Goal: Task Accomplishment & Management: Use online tool/utility

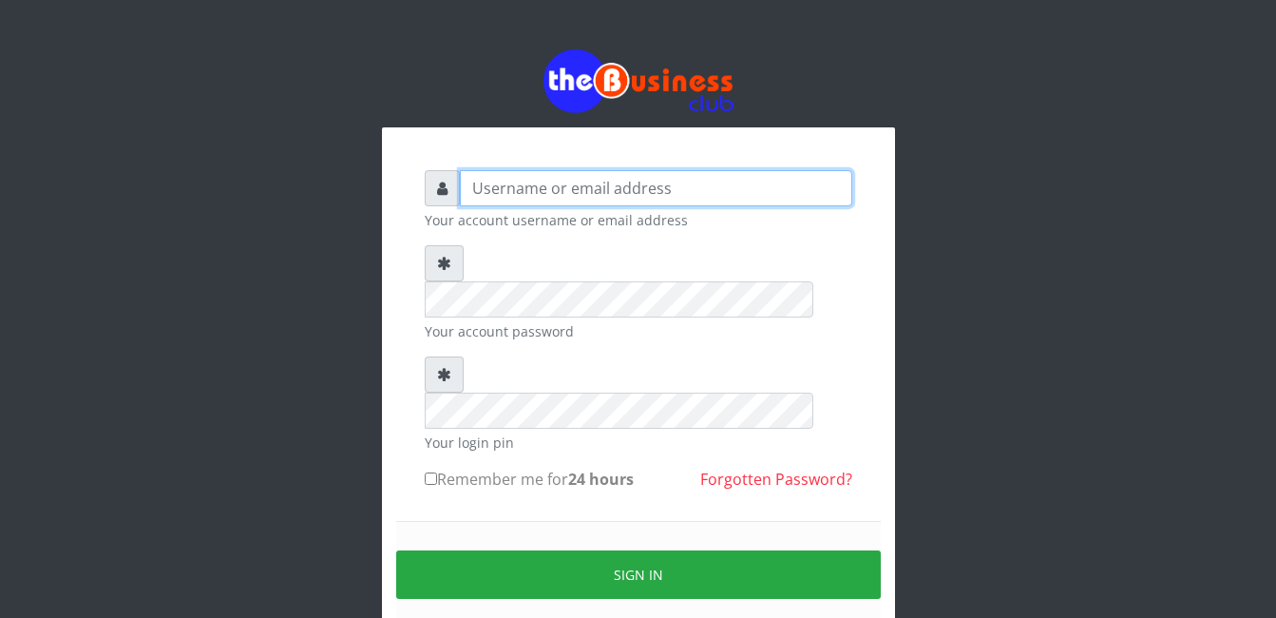
type input "Mlanga"
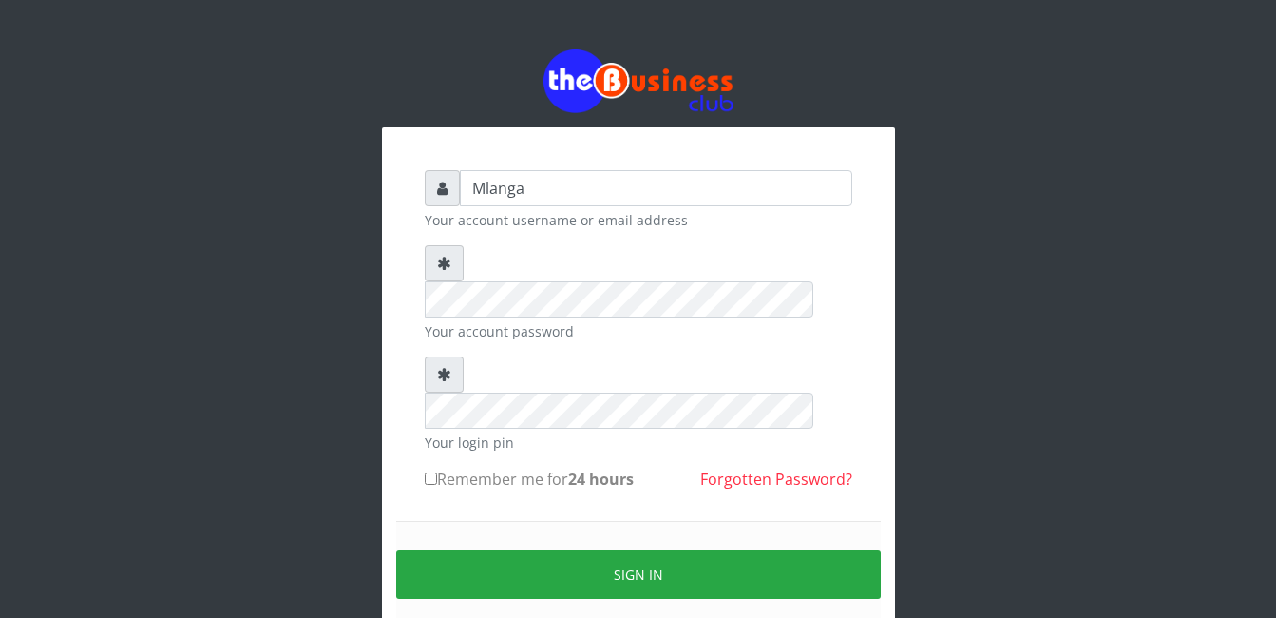
click at [256, 360] on div "Mlanga Your account username or email address Your account password Your login …" at bounding box center [638, 378] width 1083 height 756
click at [300, 355] on div "Mlanga Your account username or email address Your account password Your login …" at bounding box center [638, 378] width 1083 height 756
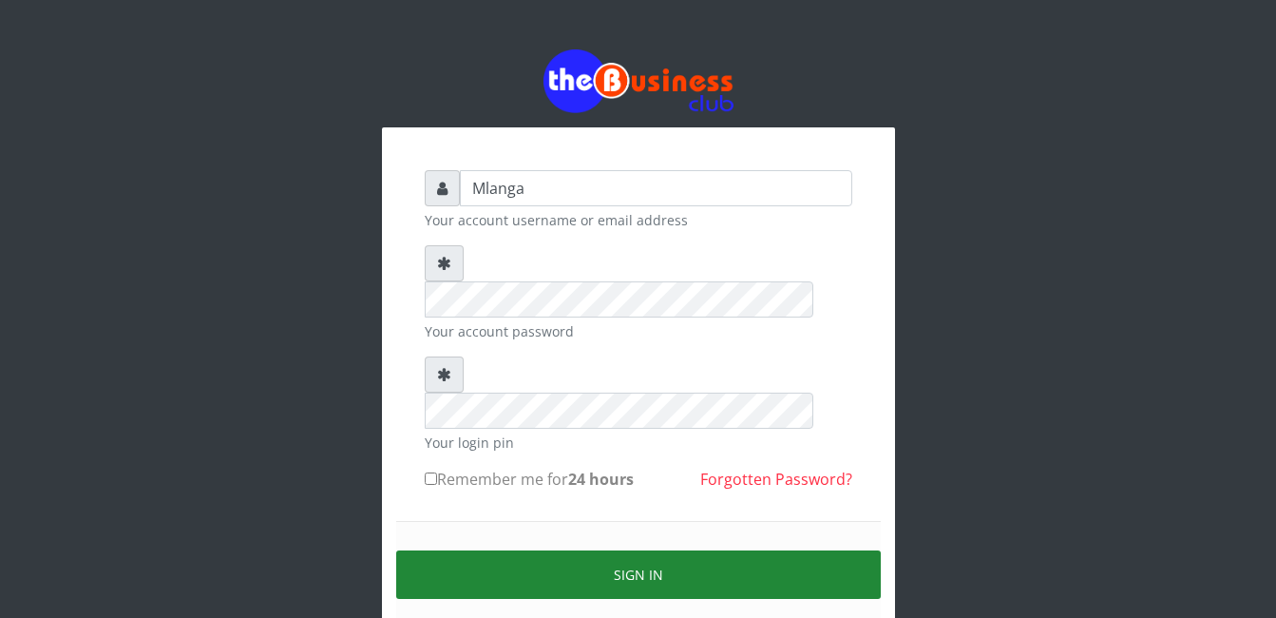
click at [659, 550] on button "Sign in" at bounding box center [638, 574] width 485 height 48
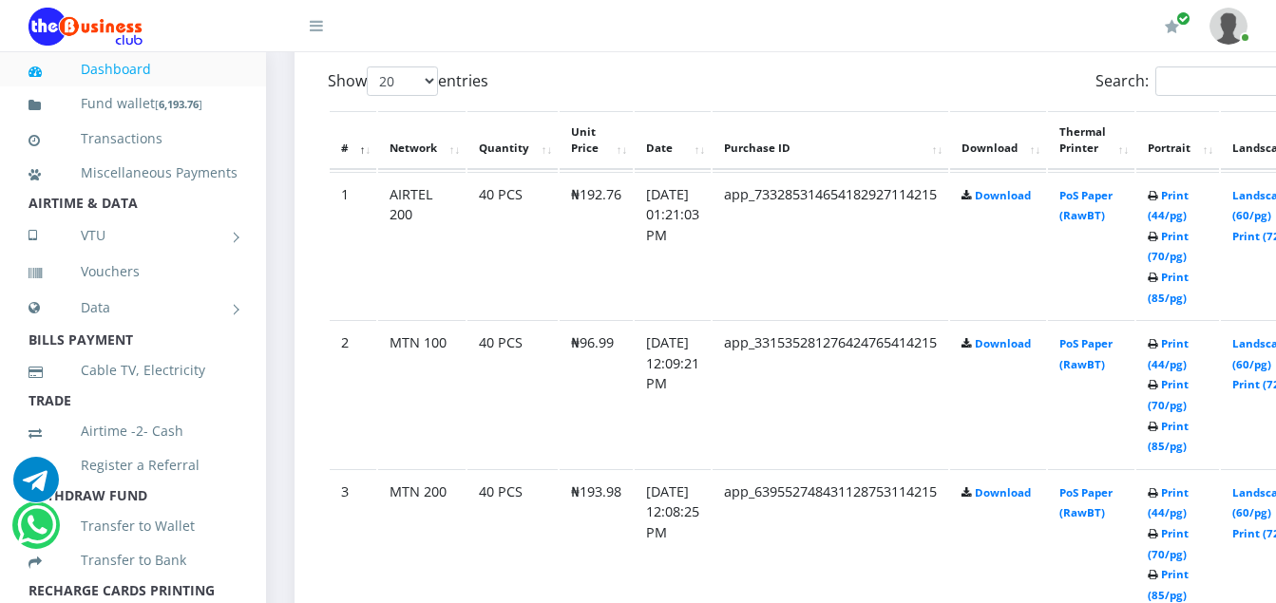
scroll to position [1026, 0]
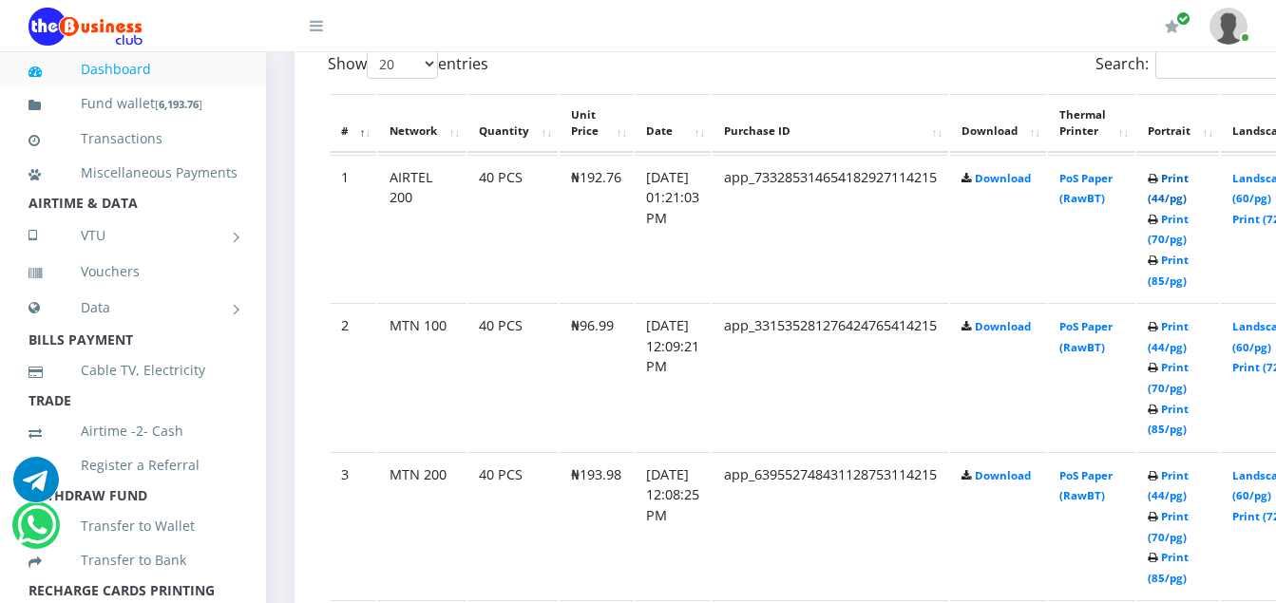
click at [1189, 181] on link "Print (44/pg)" at bounding box center [1168, 188] width 41 height 35
click at [1189, 183] on link "Print (44/pg)" at bounding box center [1168, 188] width 41 height 35
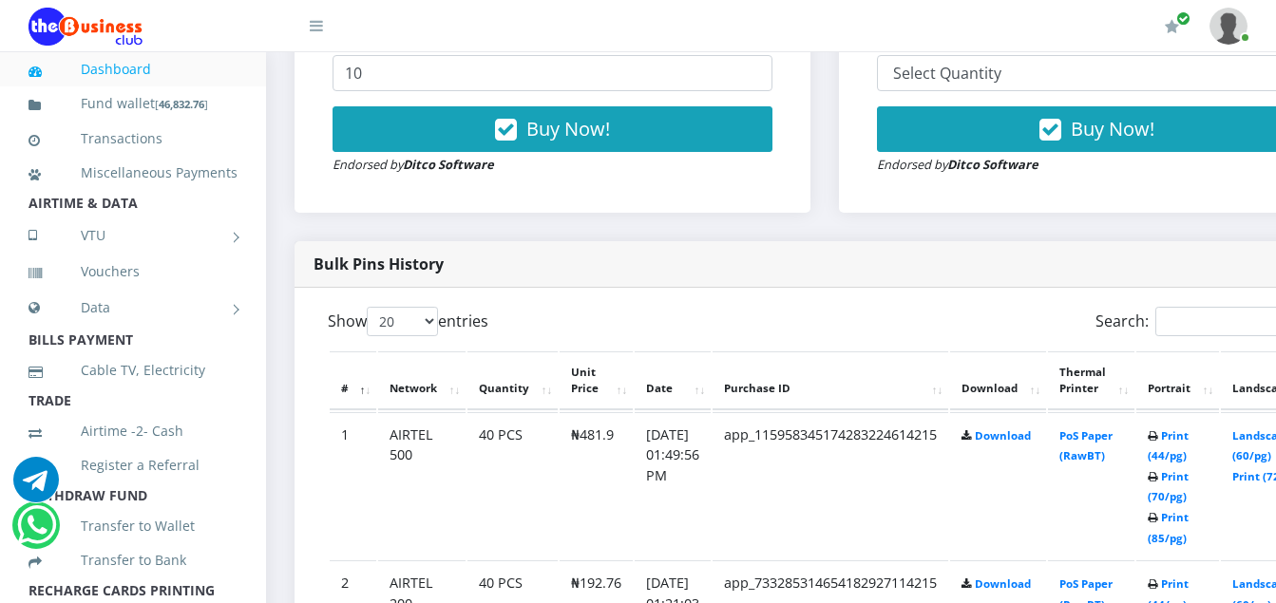
scroll to position [798, 0]
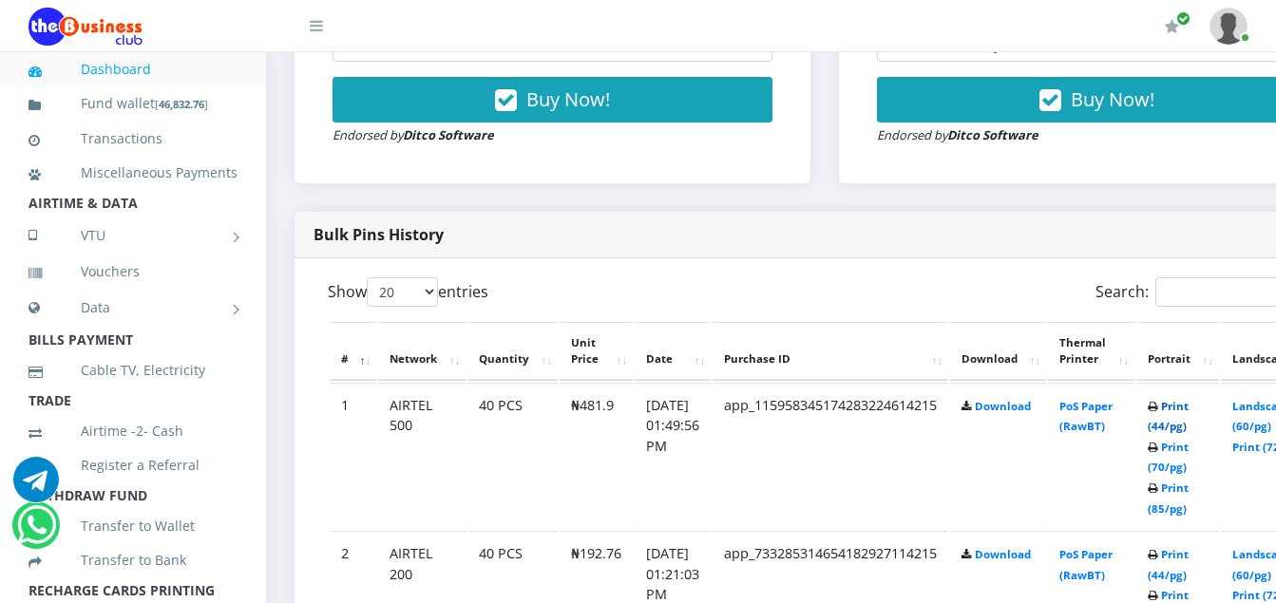
click at [1189, 409] on link "Print (44/pg)" at bounding box center [1168, 416] width 41 height 35
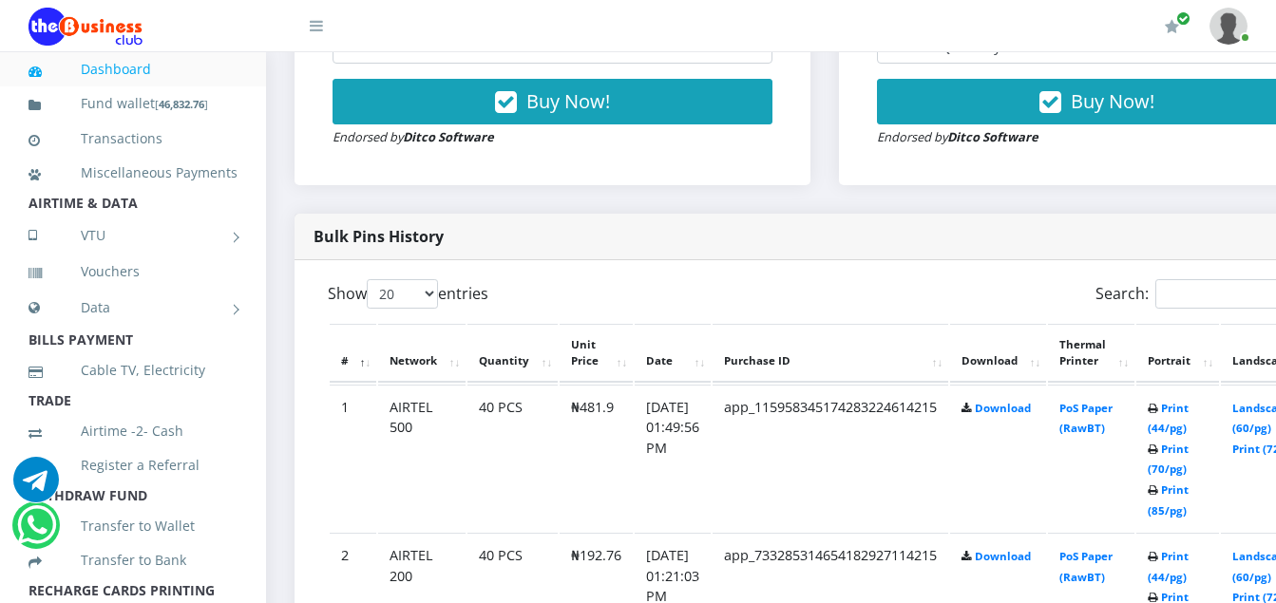
scroll to position [798, 0]
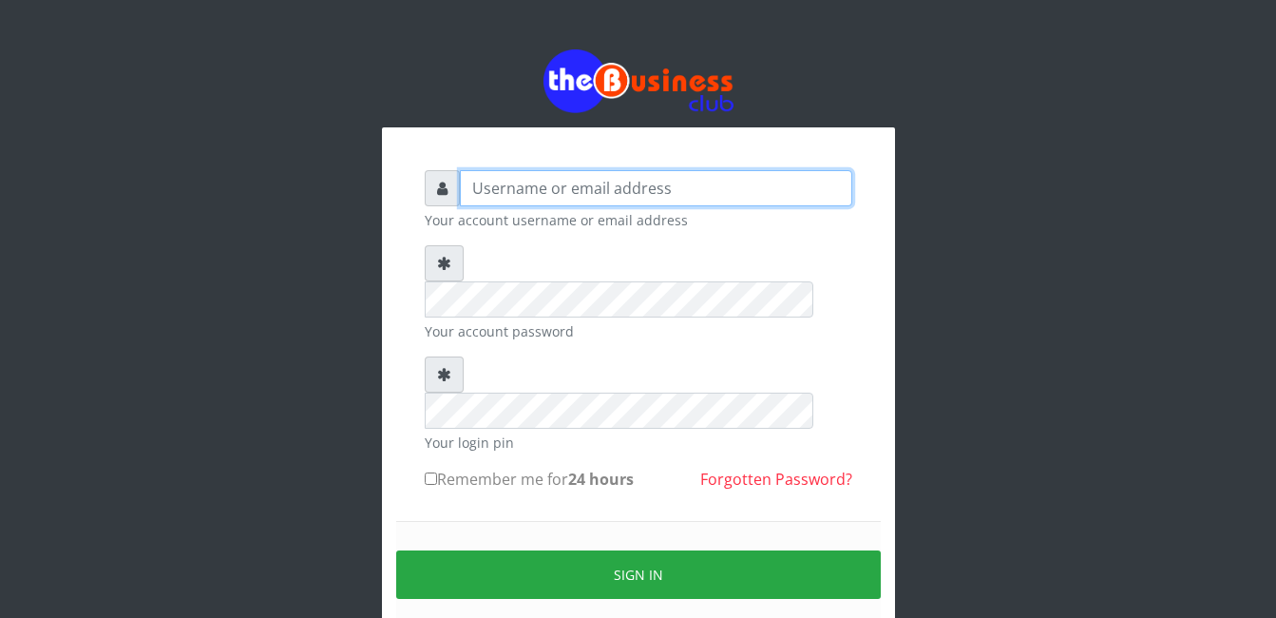
type input "Mlanga"
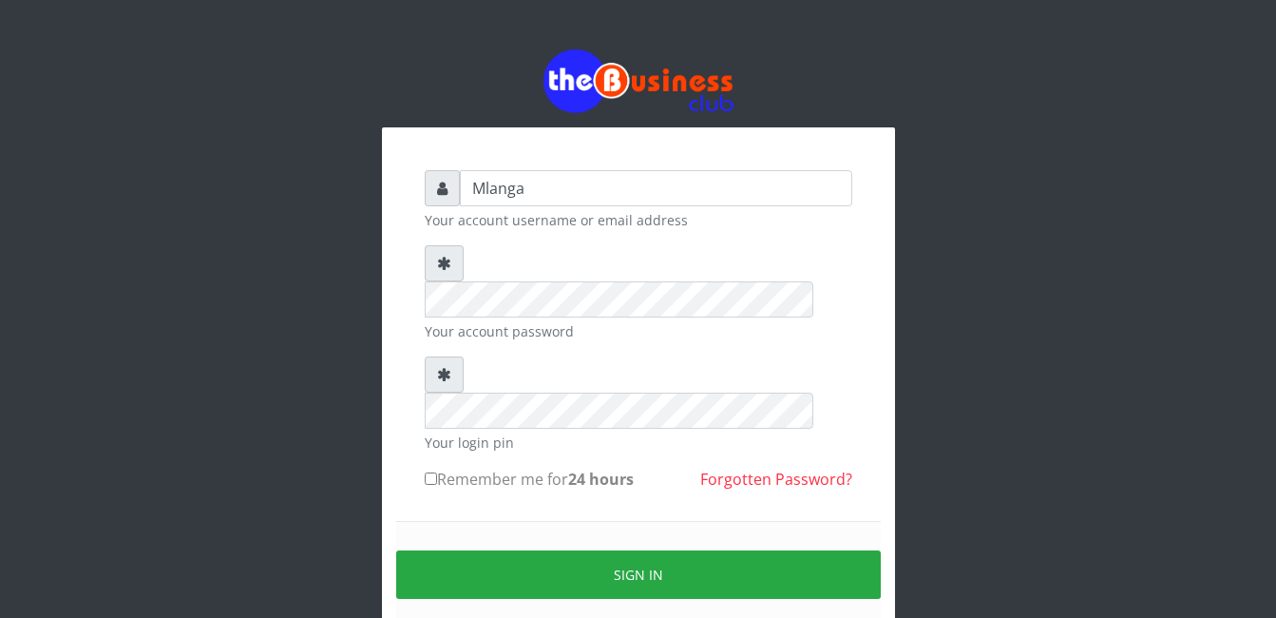
click at [346, 447] on div "Mlanga Your account username or email address Your account password Your login …" at bounding box center [638, 378] width 1083 height 756
click at [299, 355] on div "Mlanga Your account username or email address Your account password Your login …" at bounding box center [638, 378] width 1083 height 756
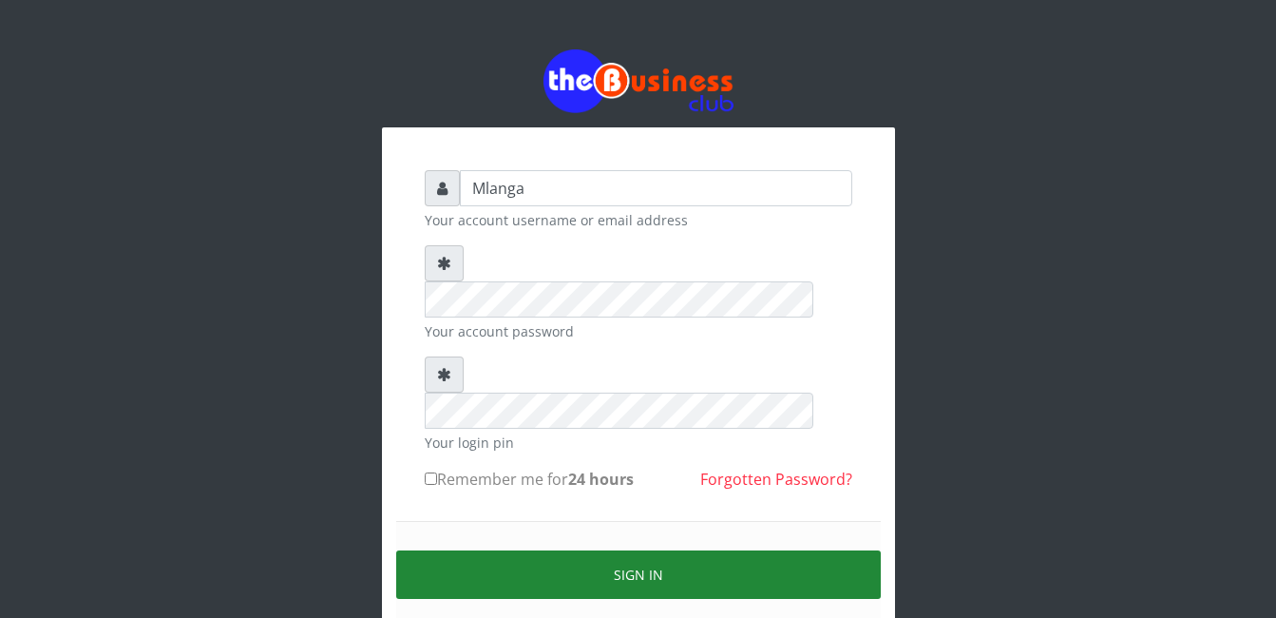
click at [658, 550] on button "Sign in" at bounding box center [638, 574] width 485 height 48
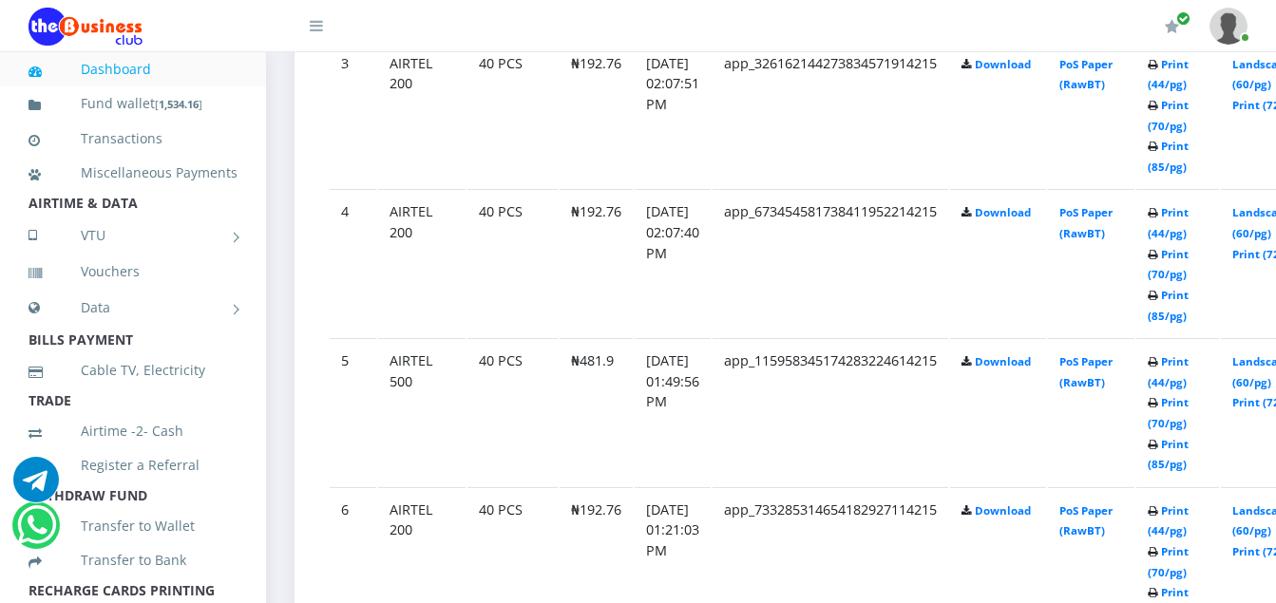
scroll to position [1444, 0]
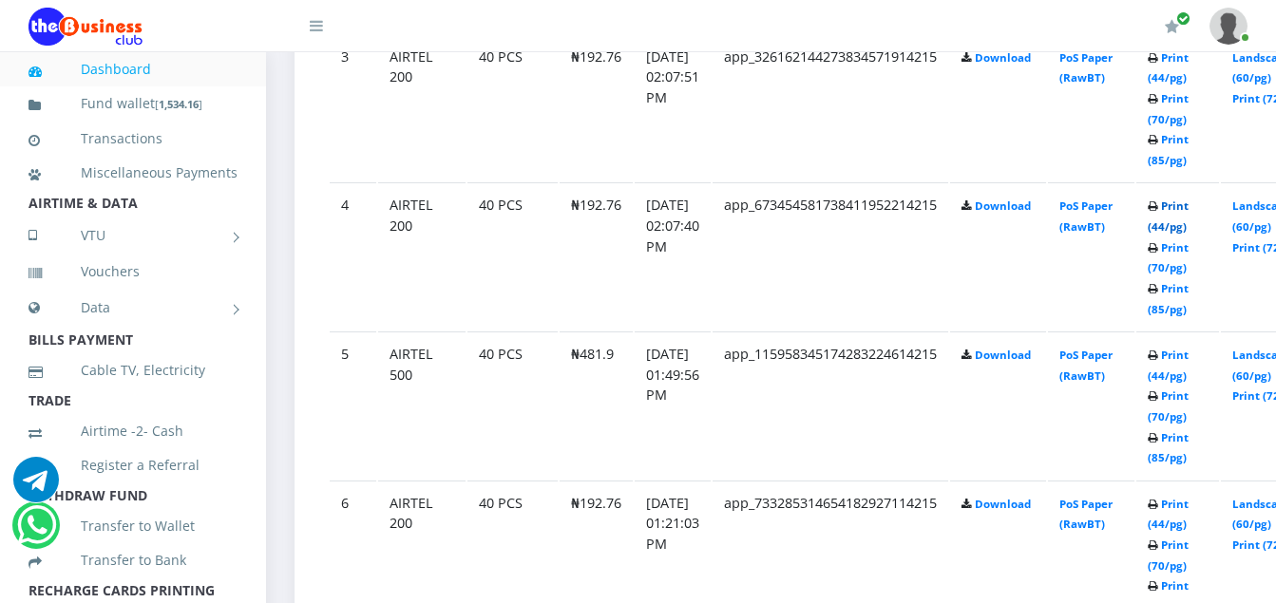
click at [1189, 210] on link "Print (44/pg)" at bounding box center [1168, 216] width 41 height 35
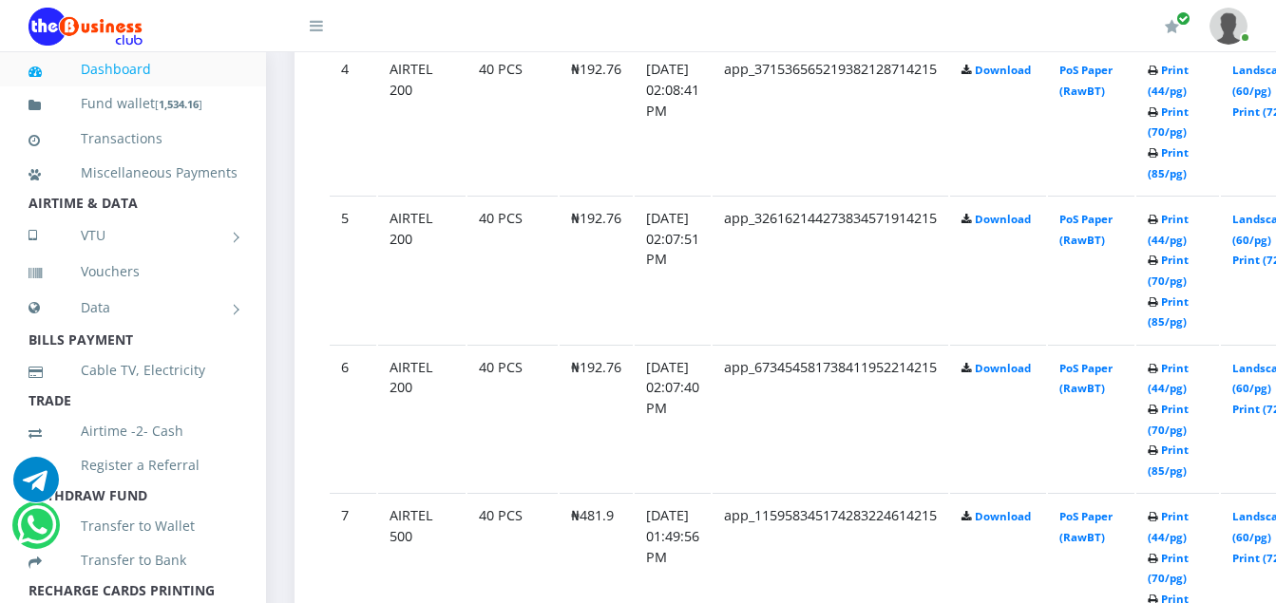
scroll to position [1596, 0]
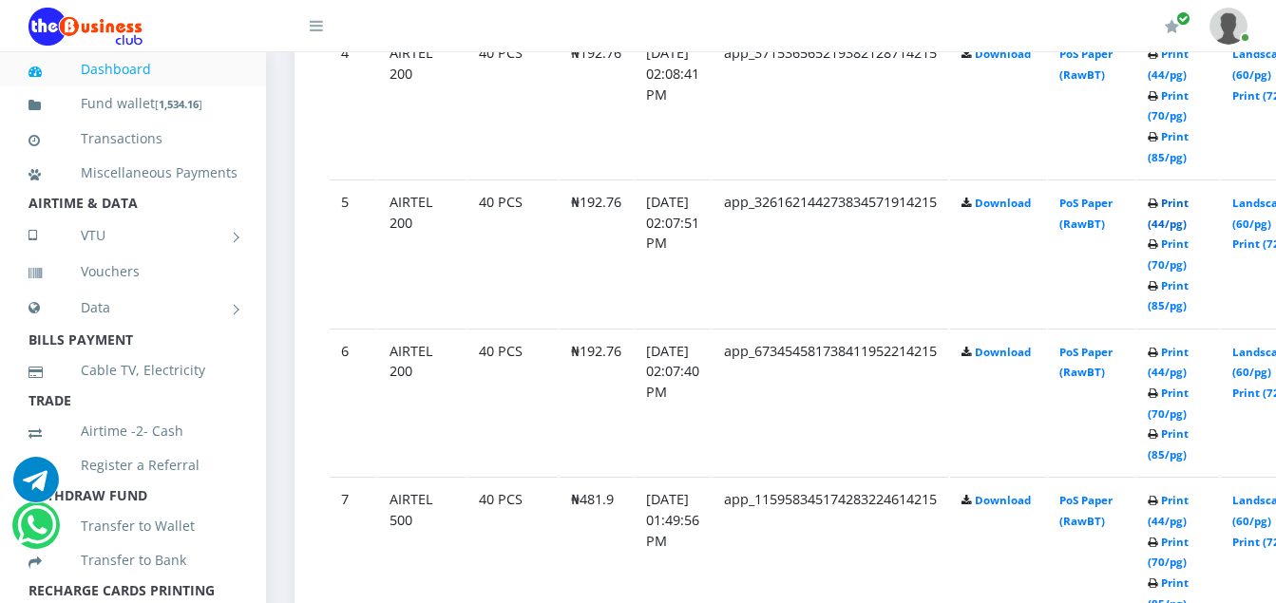
click at [1189, 206] on link "Print (44/pg)" at bounding box center [1168, 213] width 41 height 35
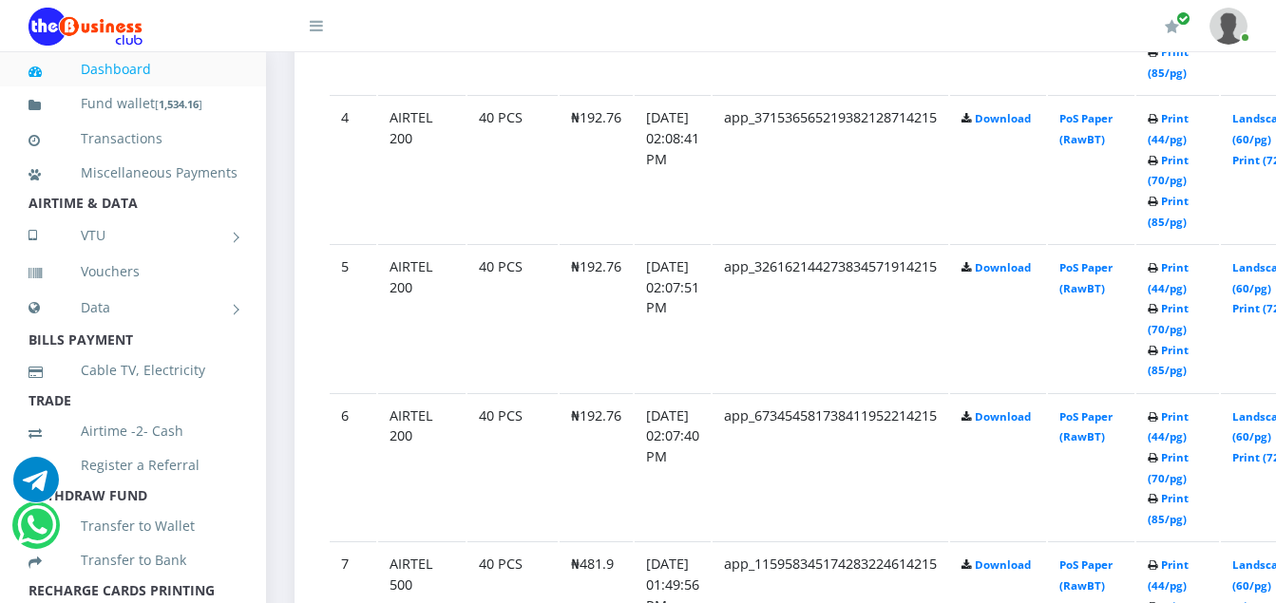
scroll to position [1520, 0]
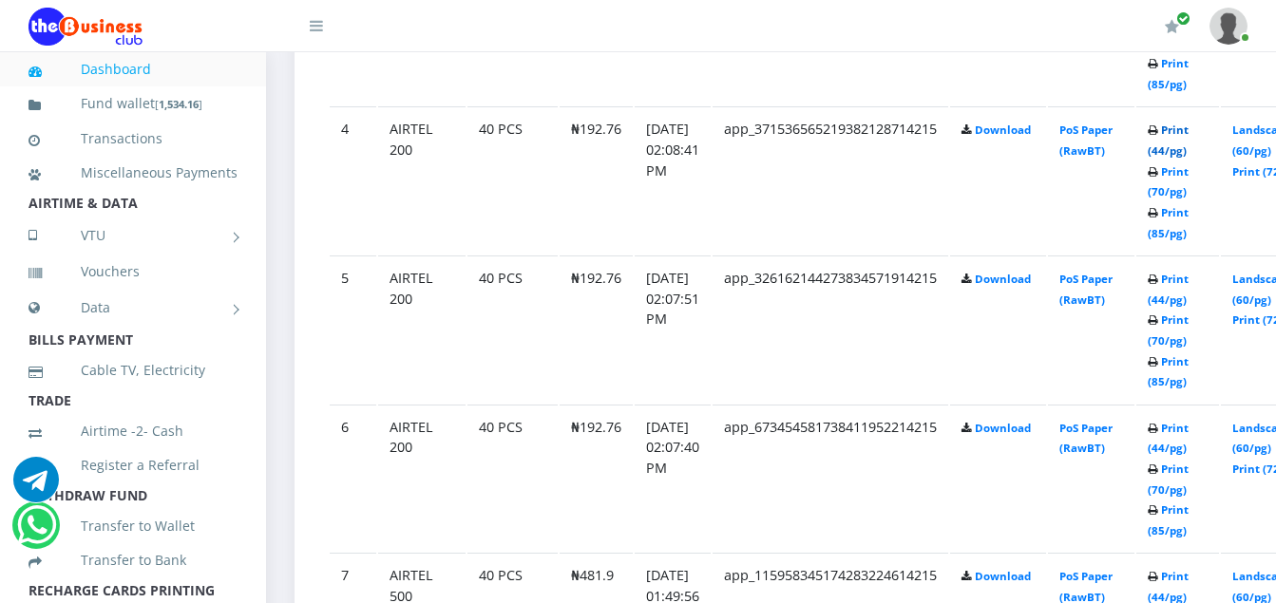
click at [1189, 132] on link "Print (44/pg)" at bounding box center [1168, 140] width 41 height 35
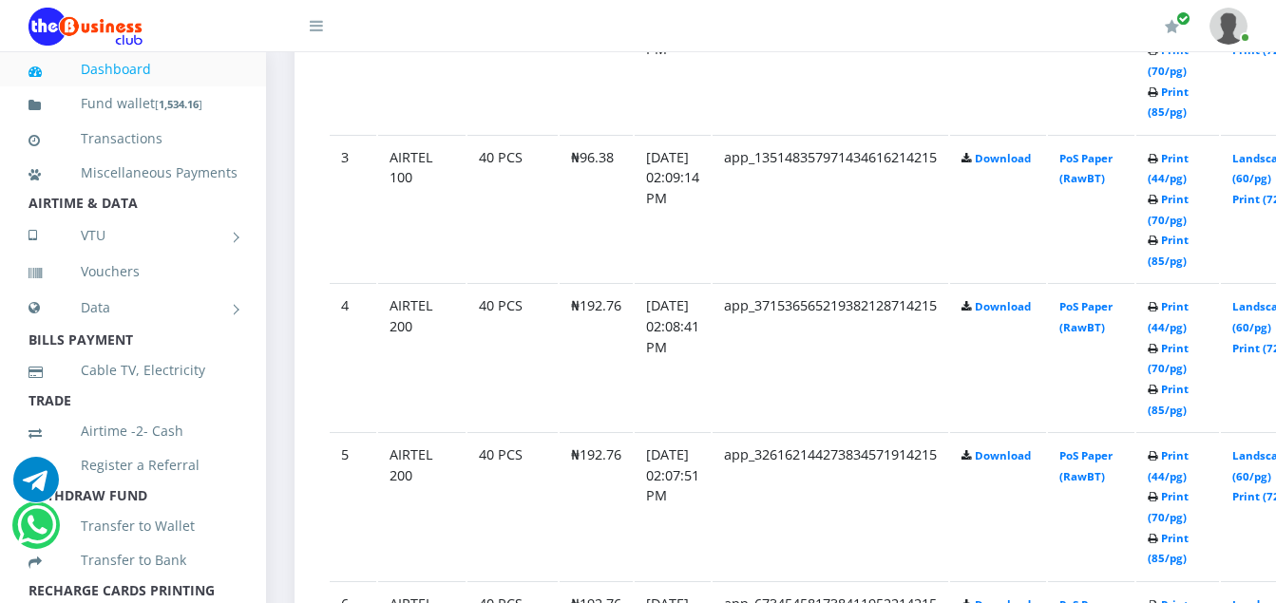
scroll to position [1330, 0]
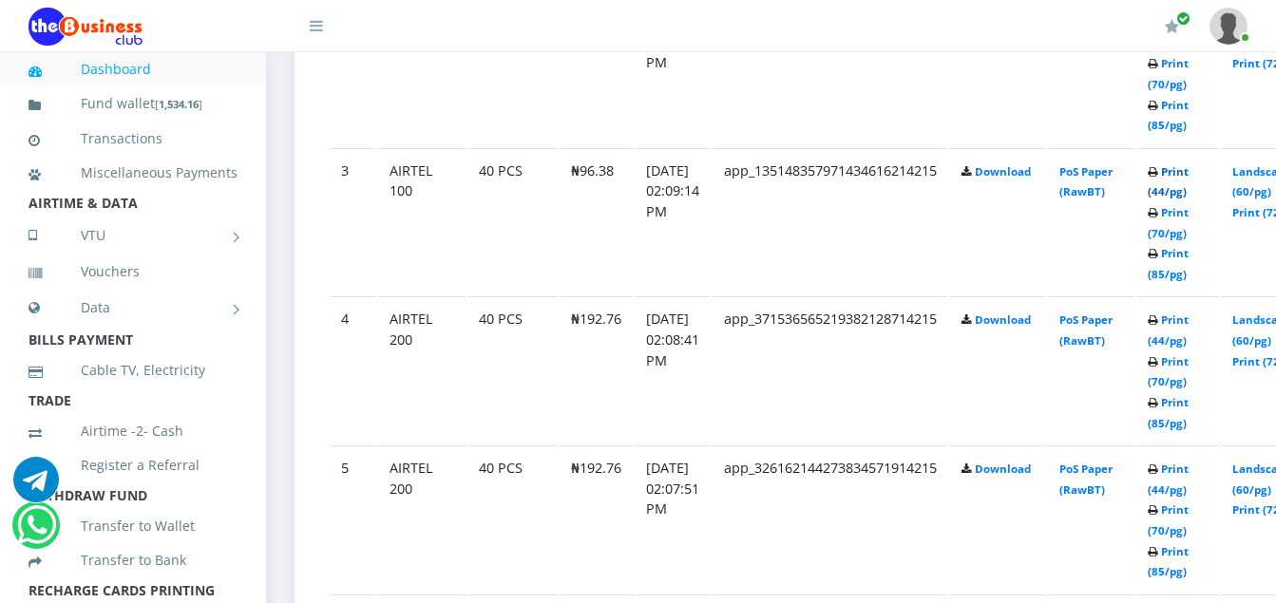
click at [1189, 174] on link "Print (44/pg)" at bounding box center [1168, 181] width 41 height 35
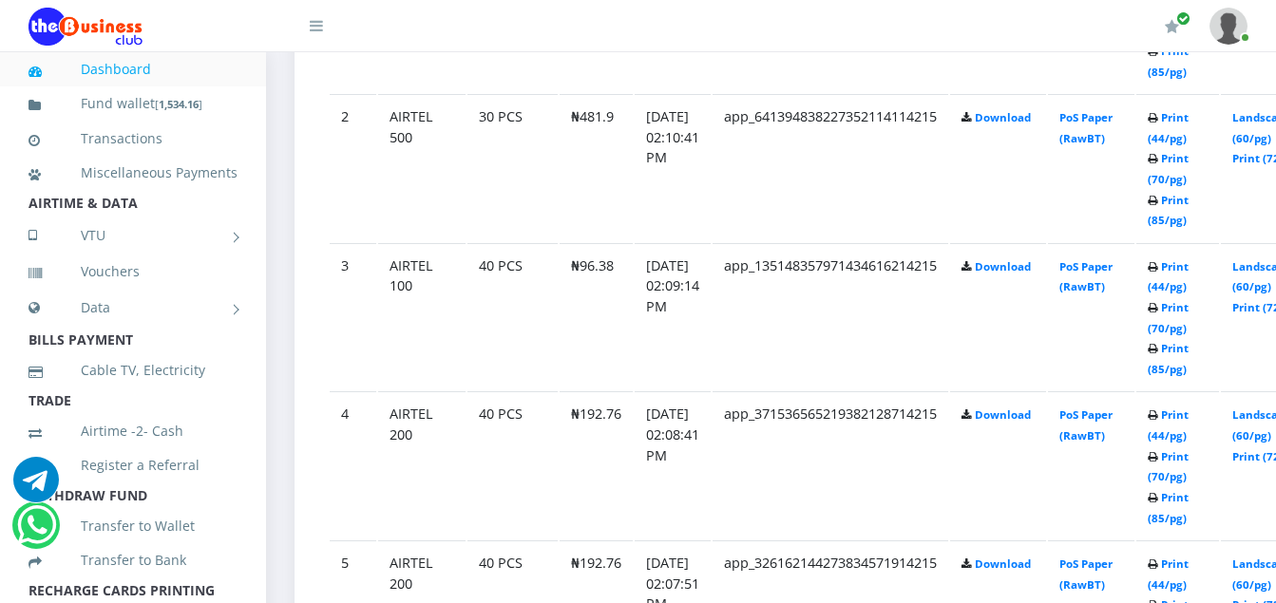
scroll to position [1216, 0]
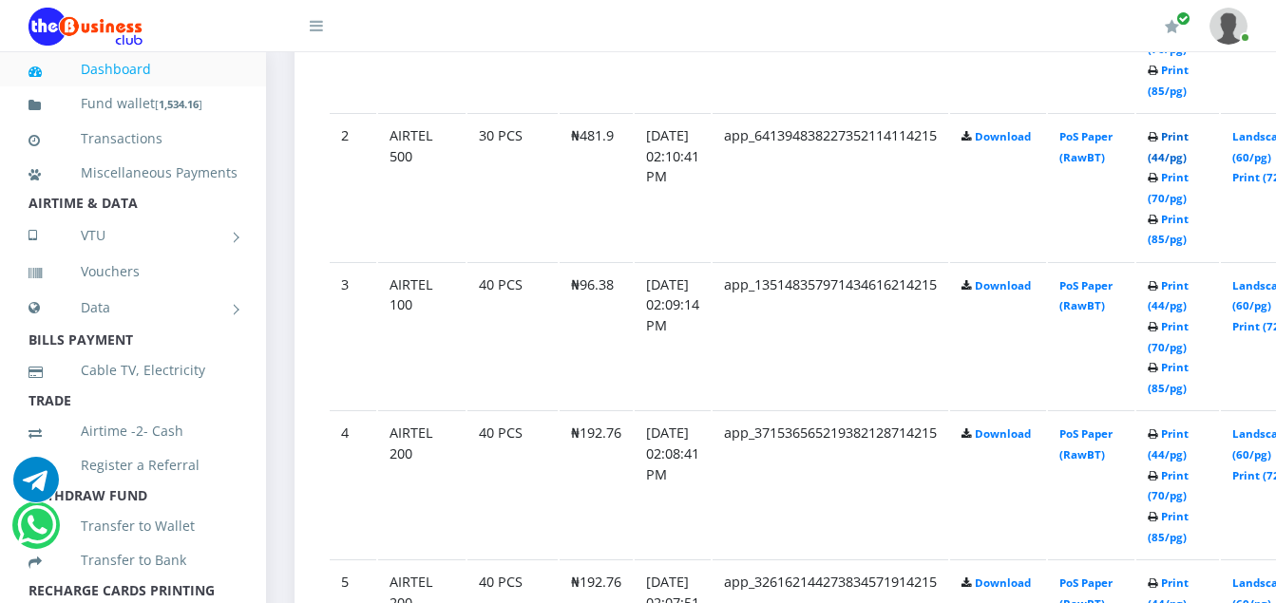
click at [1189, 140] on link "Print (44/pg)" at bounding box center [1168, 146] width 41 height 35
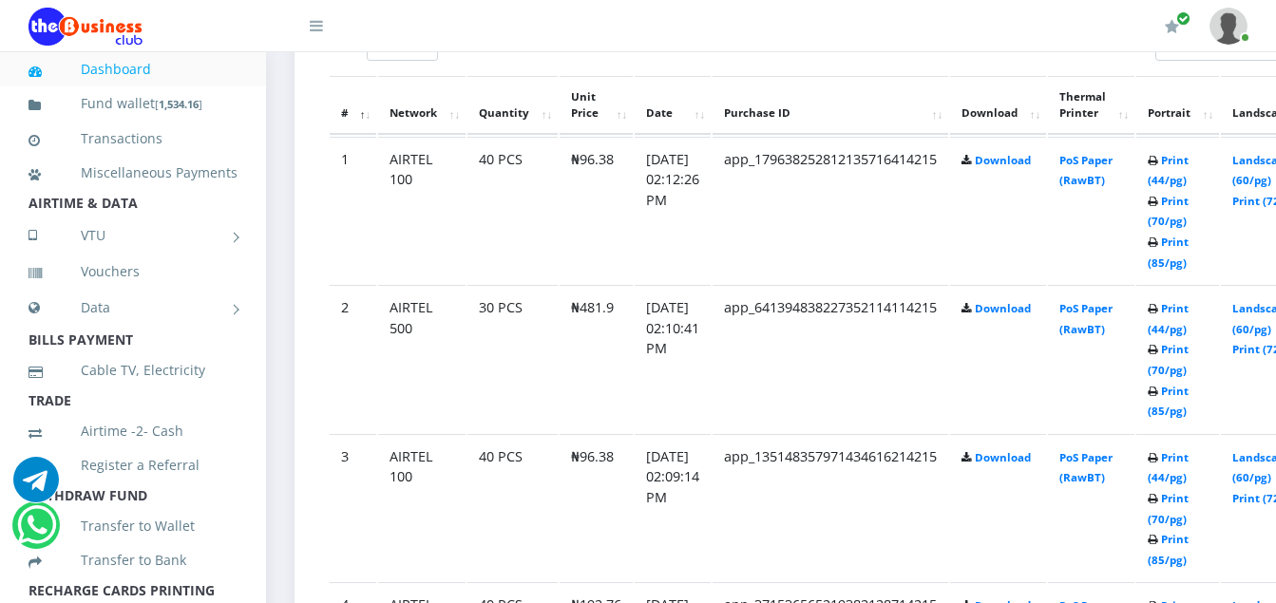
scroll to position [1026, 0]
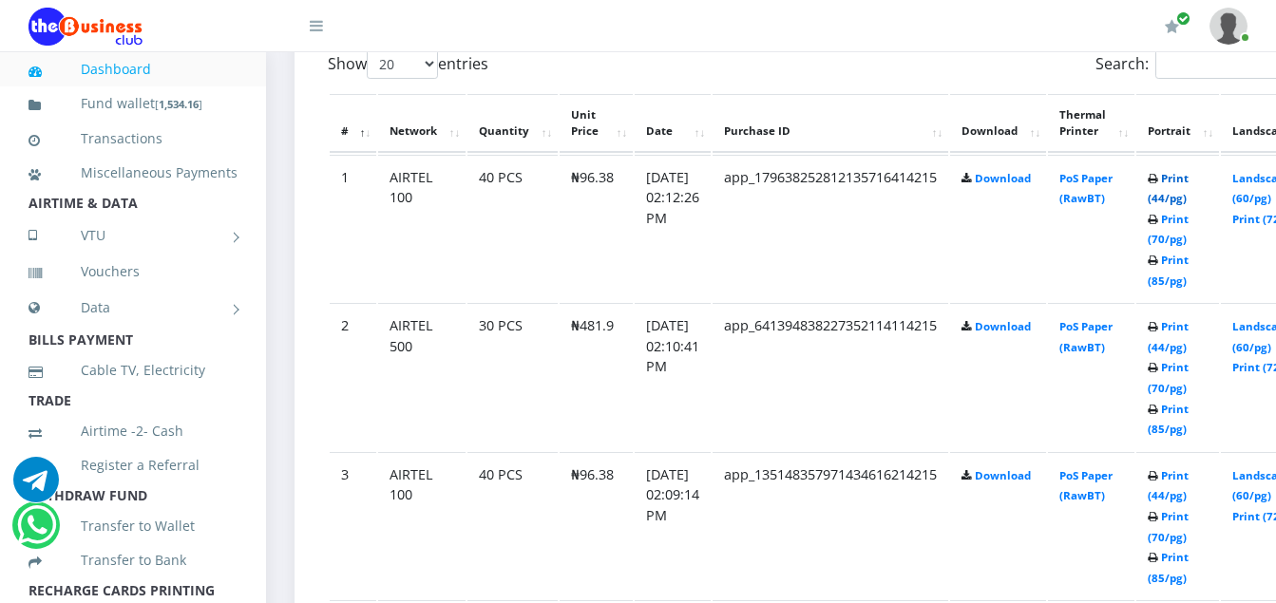
click at [1189, 177] on link "Print (44/pg)" at bounding box center [1168, 188] width 41 height 35
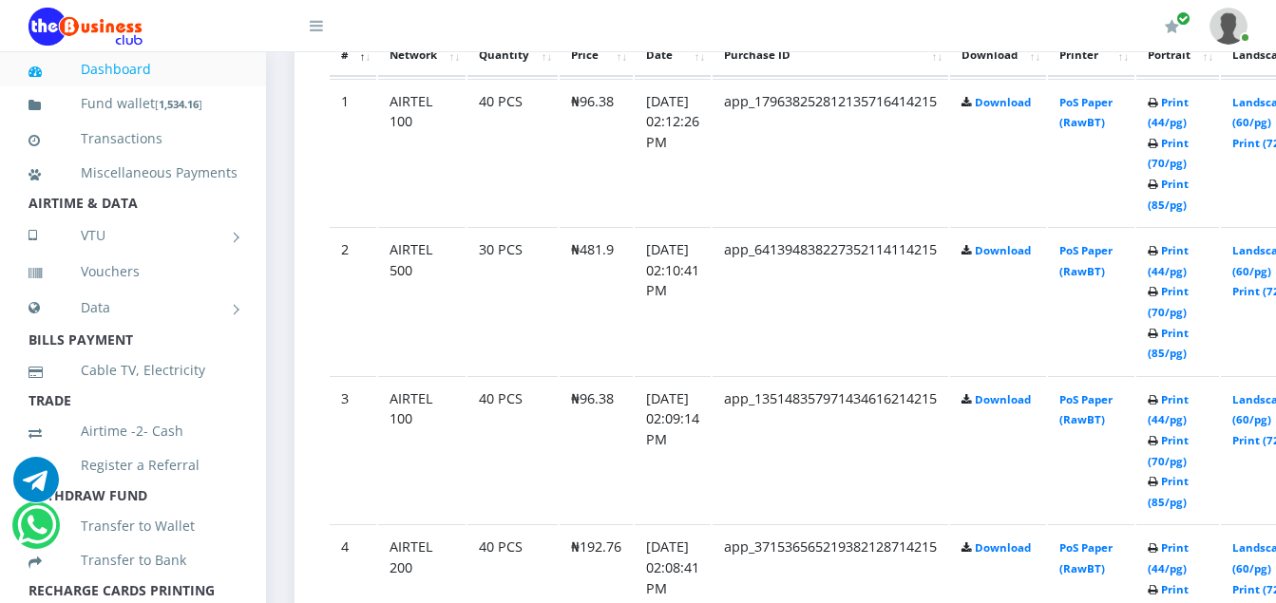
scroll to position [1064, 0]
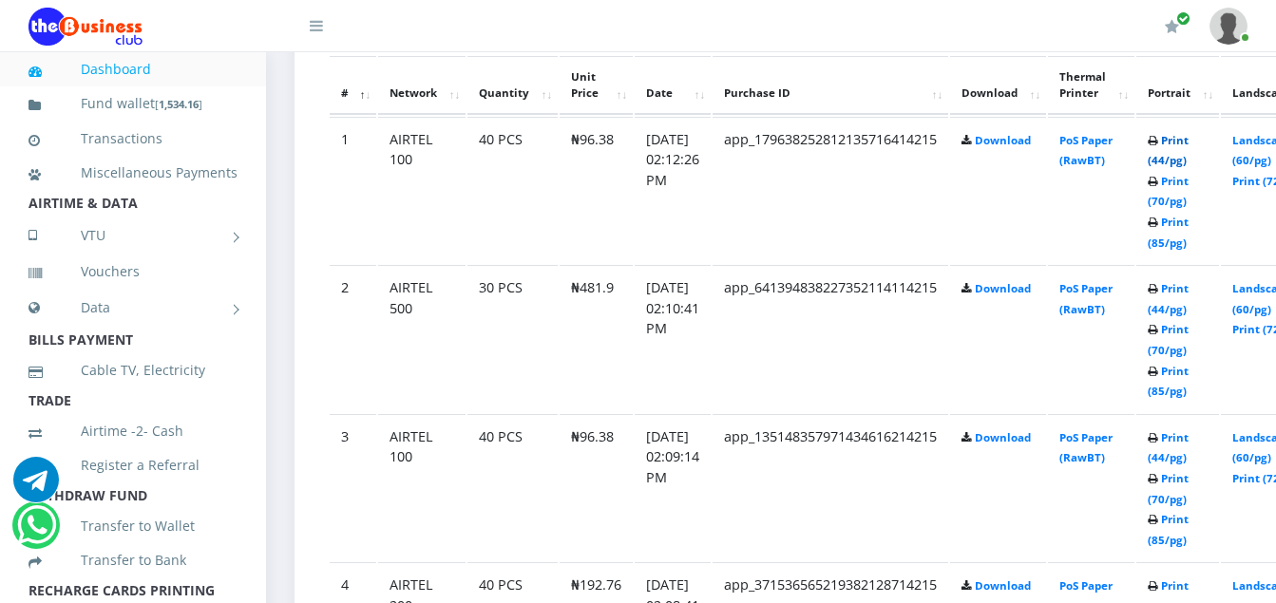
click at [1189, 142] on link "Print (44/pg)" at bounding box center [1168, 150] width 41 height 35
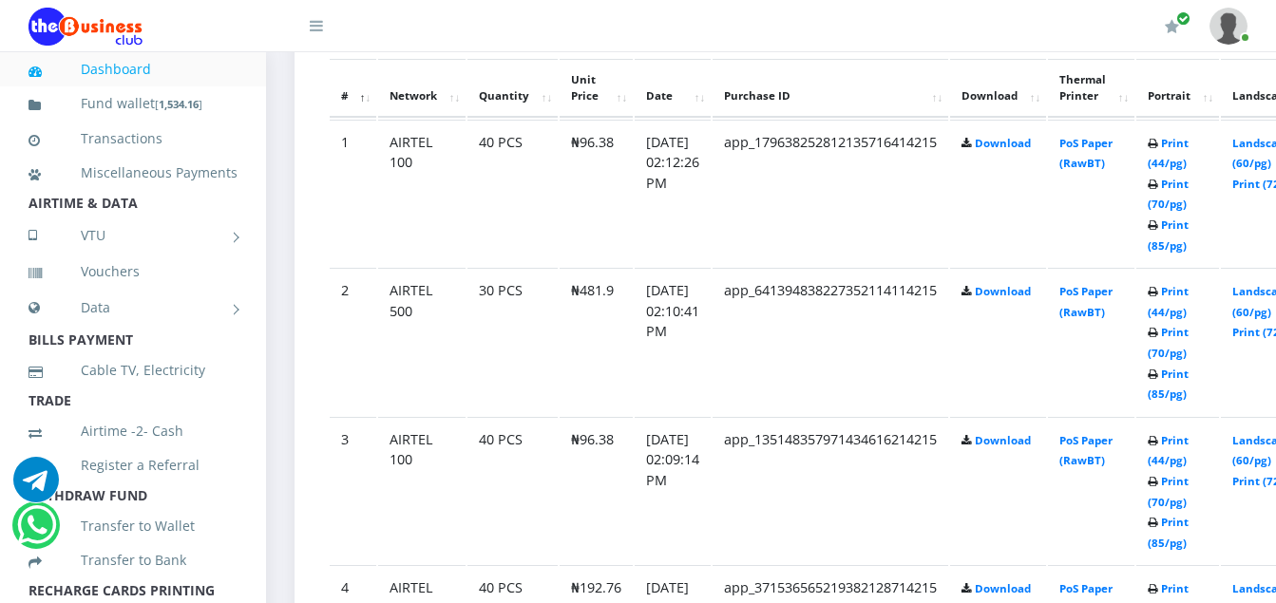
scroll to position [1064, 0]
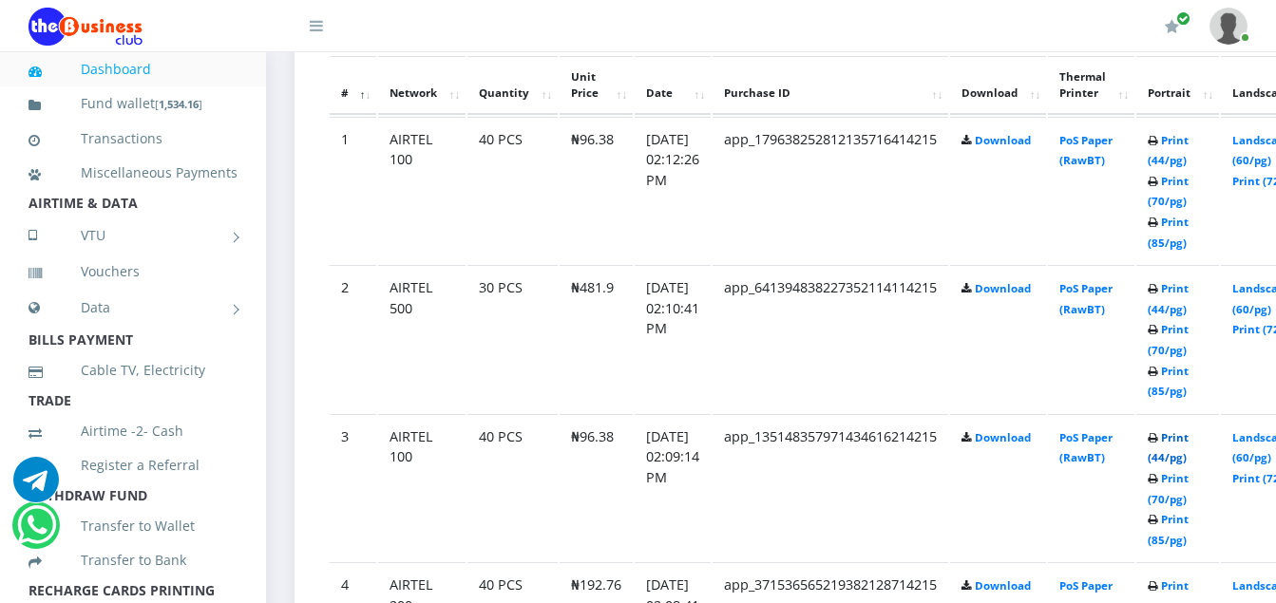
click at [1189, 440] on link "Print (44/pg)" at bounding box center [1168, 447] width 41 height 35
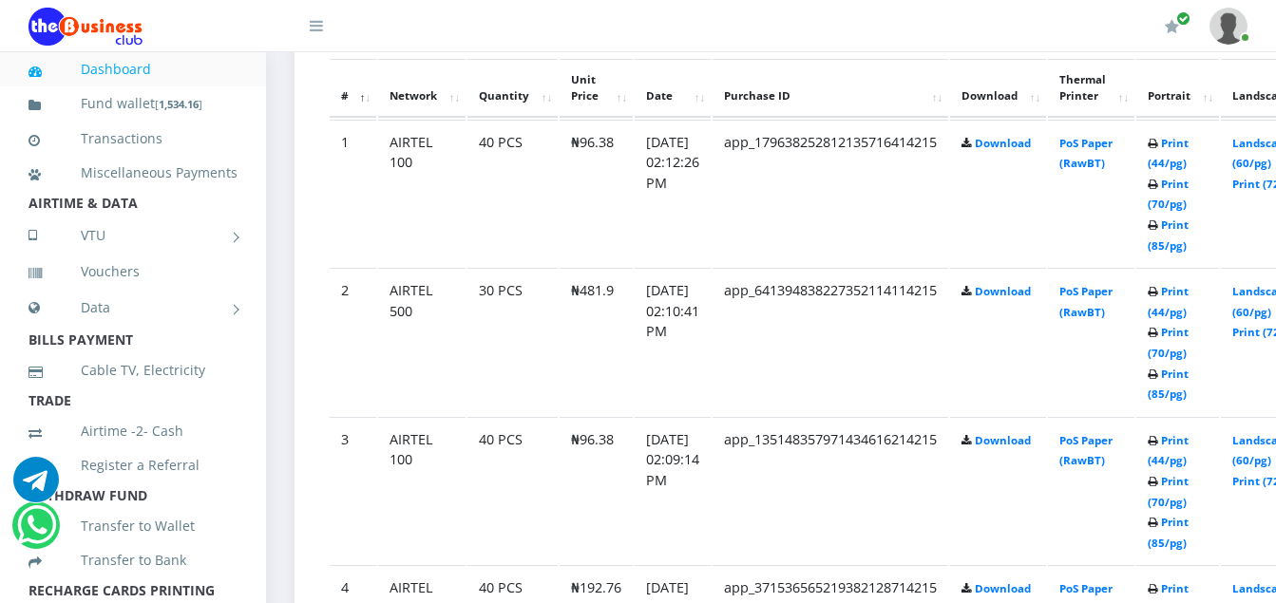
scroll to position [1064, 0]
